Goal: Check status: Check status

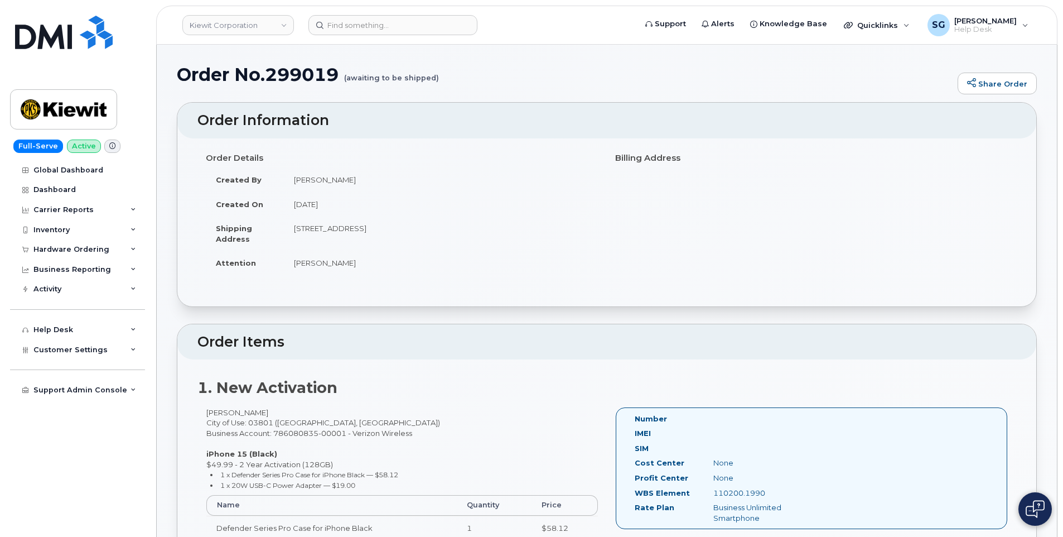
scroll to position [167, 0]
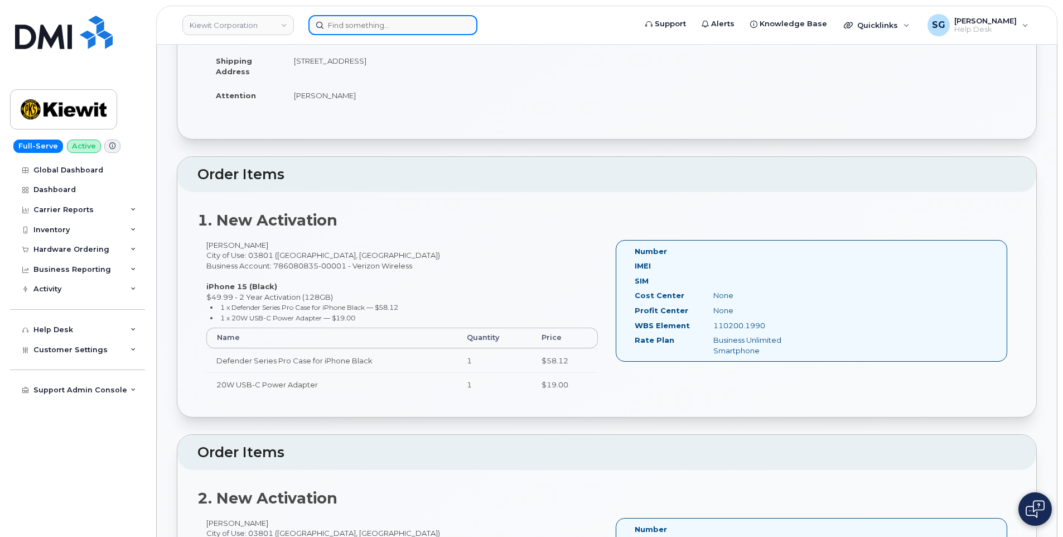
click at [346, 30] on input at bounding box center [392, 25] width 169 height 20
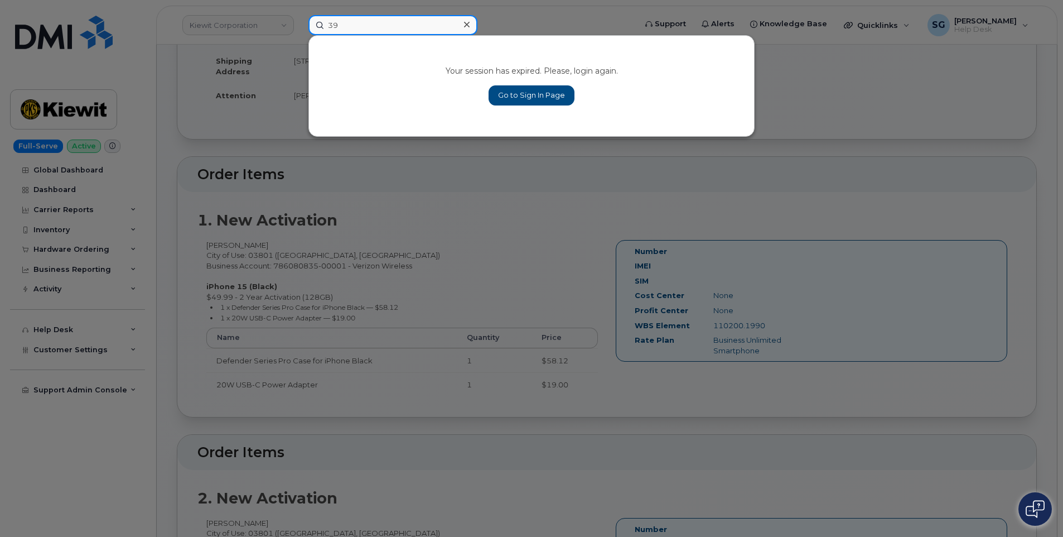
type input "3"
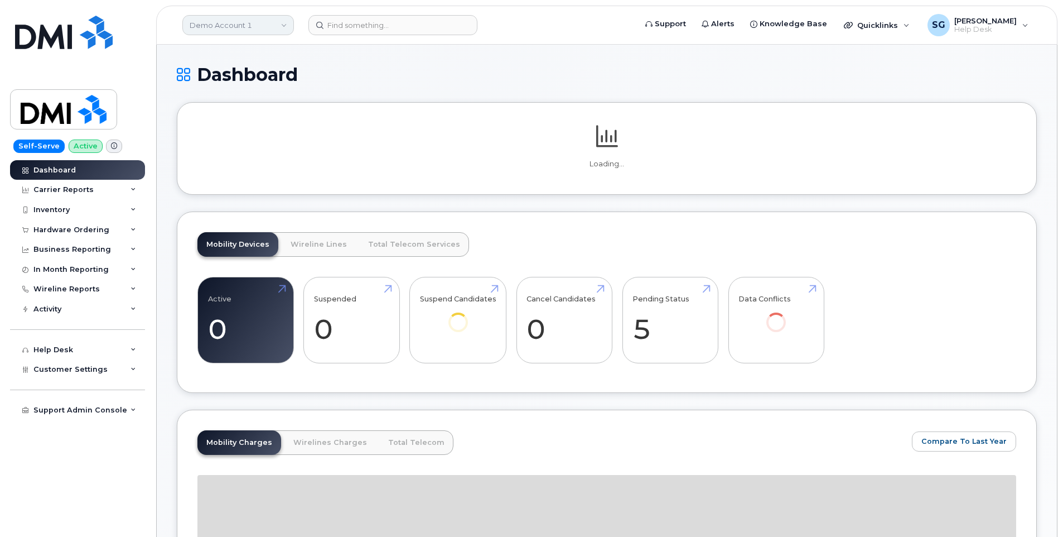
click at [268, 25] on link "Demo Account 1" at bounding box center [238, 25] width 112 height 20
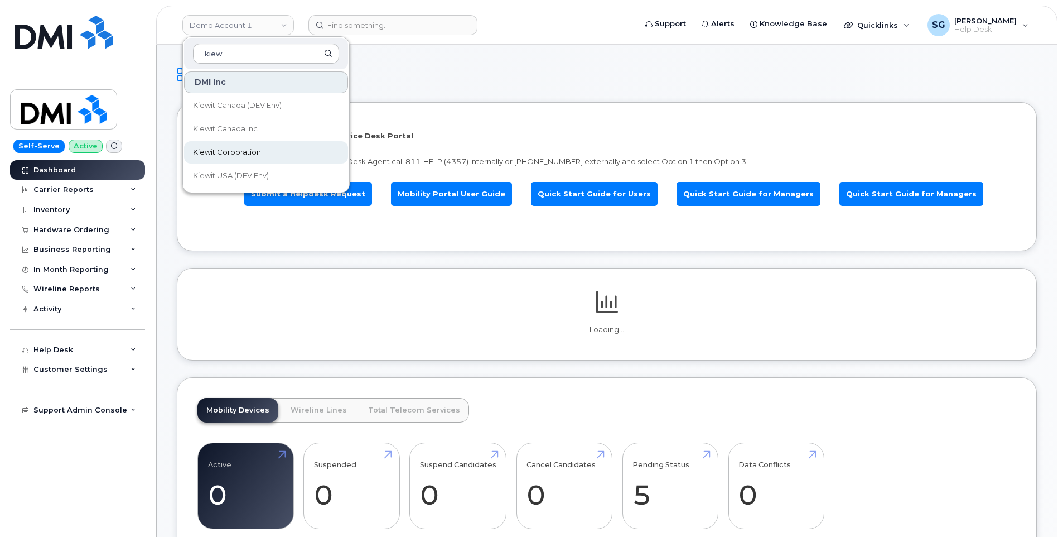
type input "kiew"
click at [266, 154] on link "Kiewit Corporation" at bounding box center [266, 152] width 164 height 22
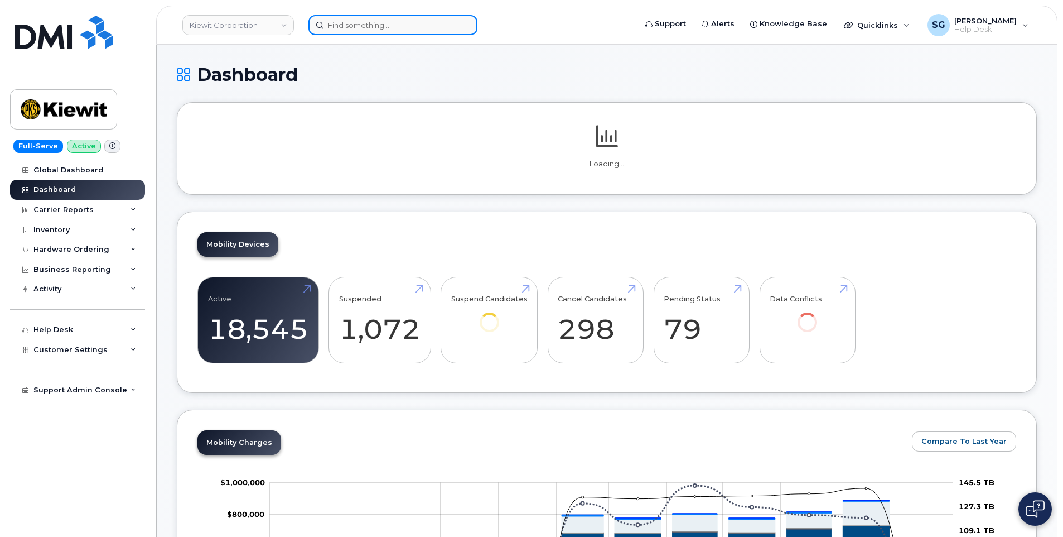
click at [373, 28] on input at bounding box center [392, 25] width 169 height 20
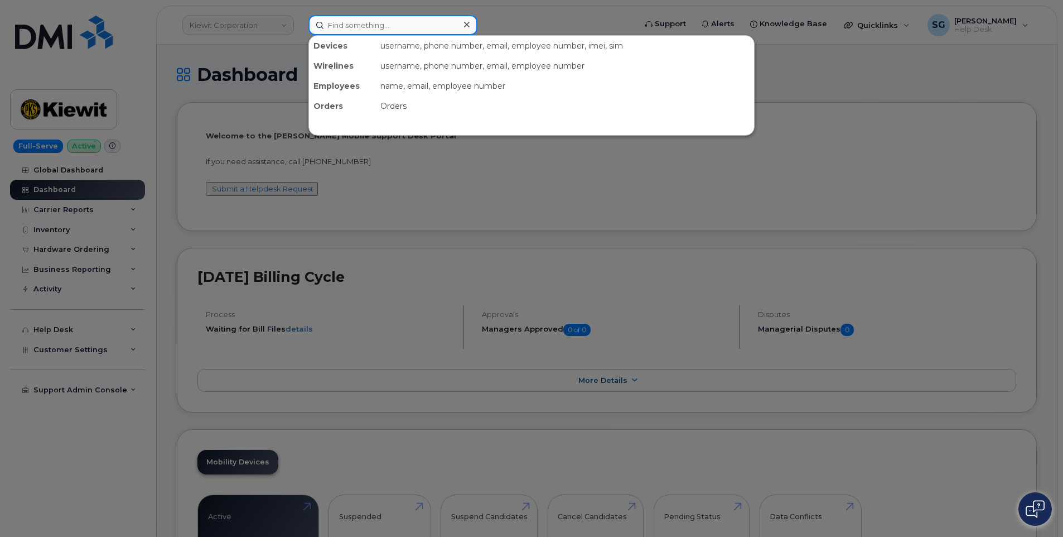
click at [417, 24] on input at bounding box center [392, 25] width 169 height 20
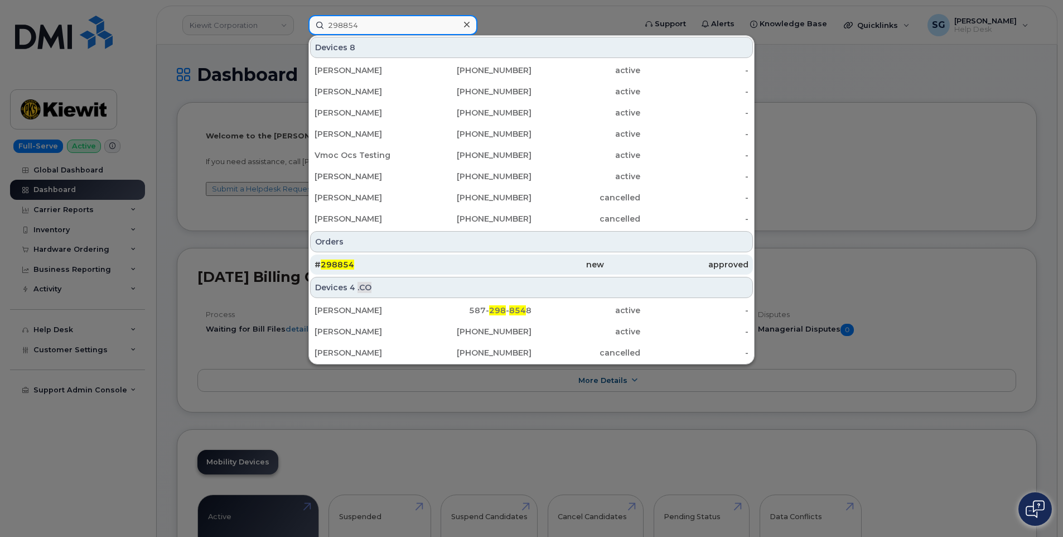
type input "298854"
click at [572, 269] on div "new" at bounding box center [531, 264] width 144 height 11
